Goal: Navigation & Orientation: Find specific page/section

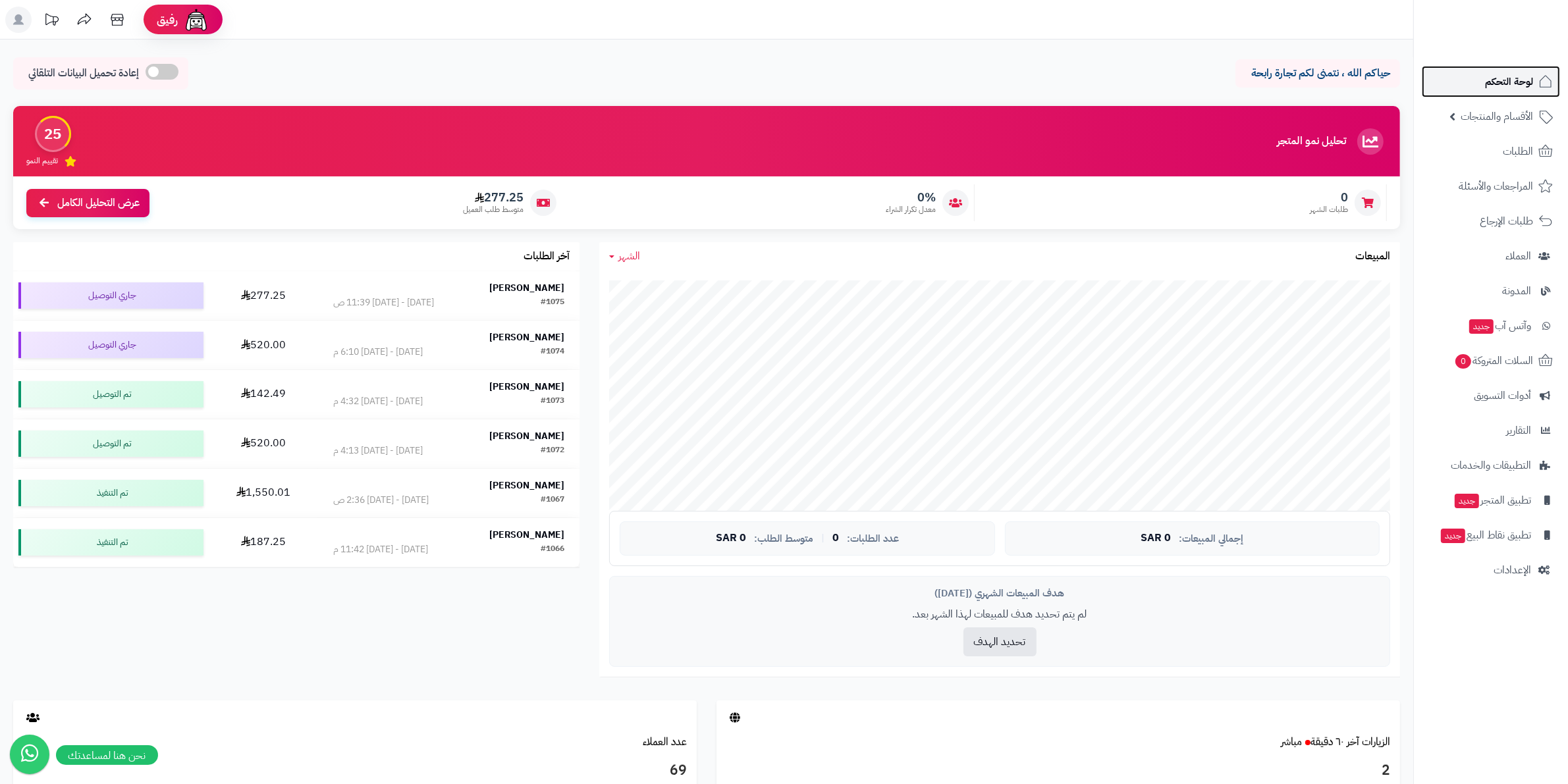
click at [1527, 81] on span "لوحة التحكم" at bounding box center [1509, 82] width 48 height 19
